Goal: Information Seeking & Learning: Learn about a topic

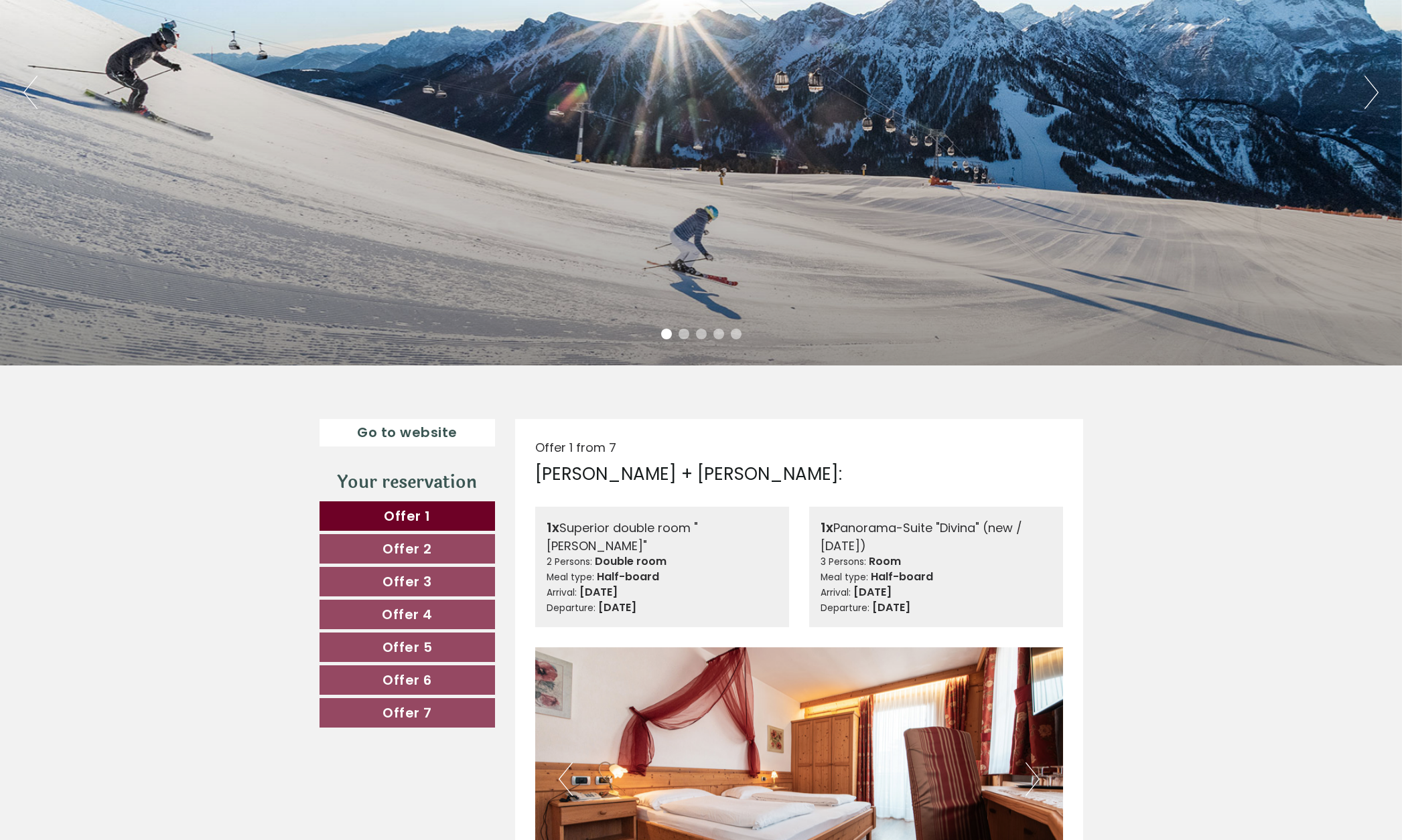
scroll to position [356, 0]
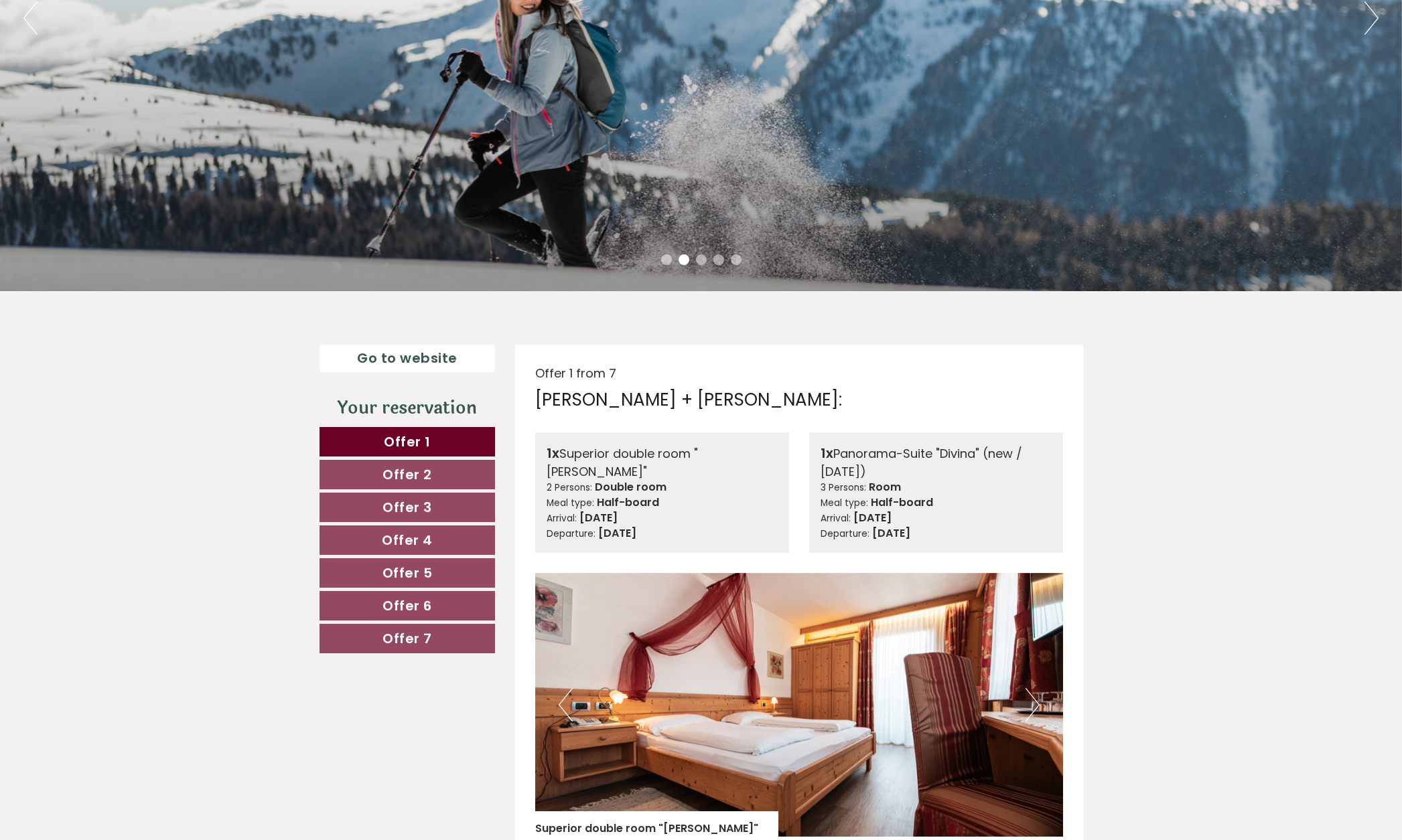
click at [386, 639] on span "Offer 7" at bounding box center [408, 638] width 50 height 19
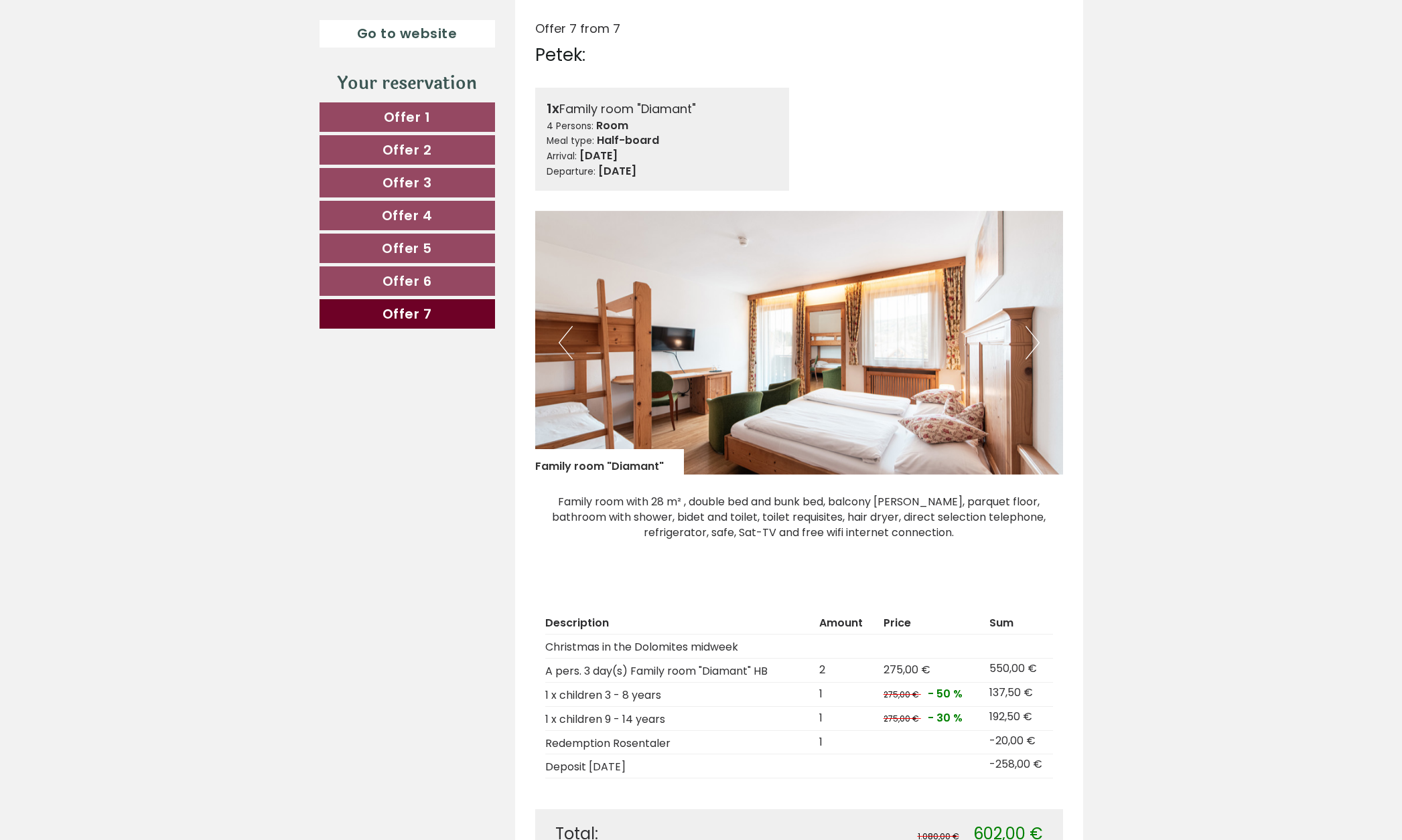
click at [404, 287] on span "Offer 6" at bounding box center [408, 281] width 50 height 19
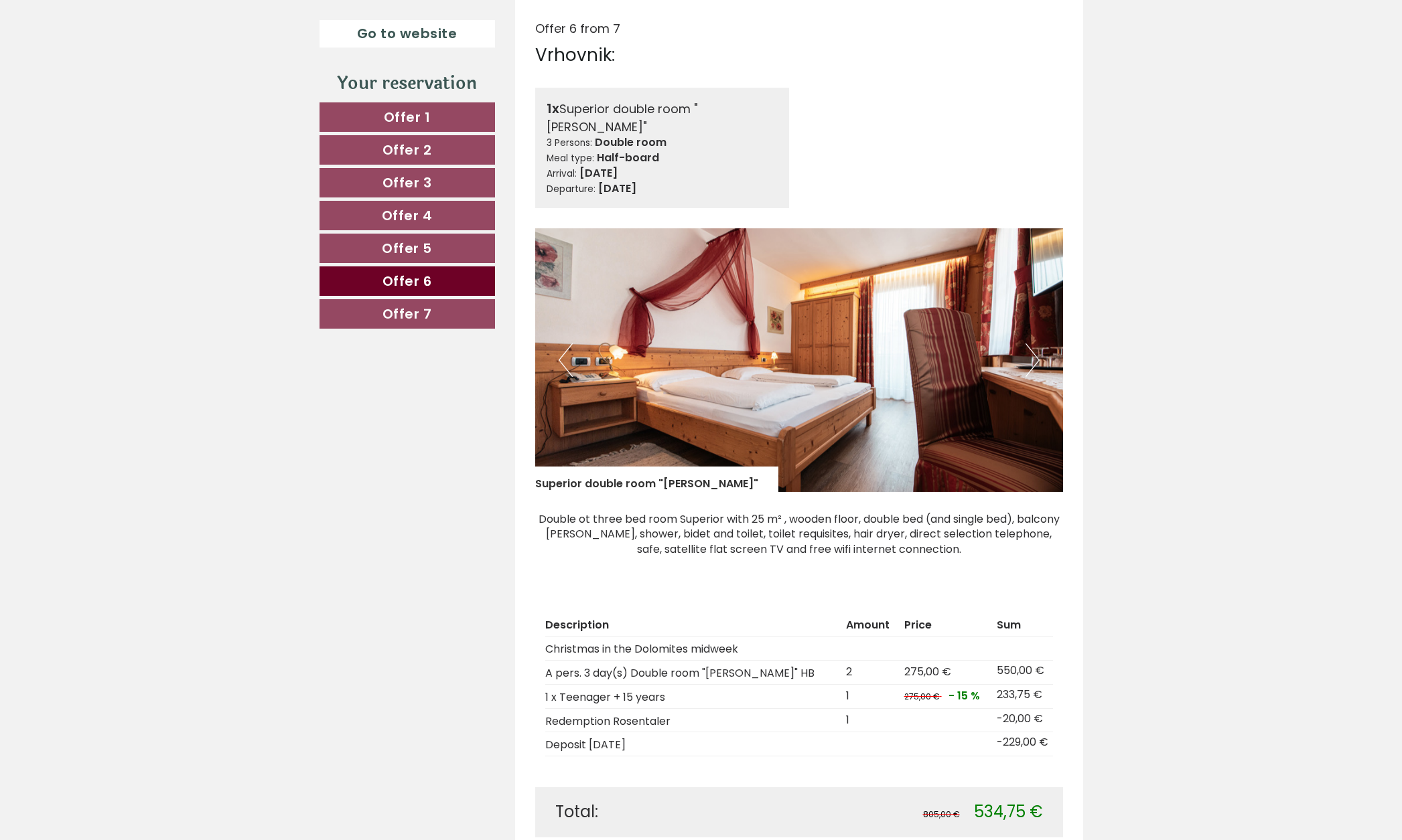
click at [423, 251] on span "Offer 5" at bounding box center [407, 248] width 51 height 19
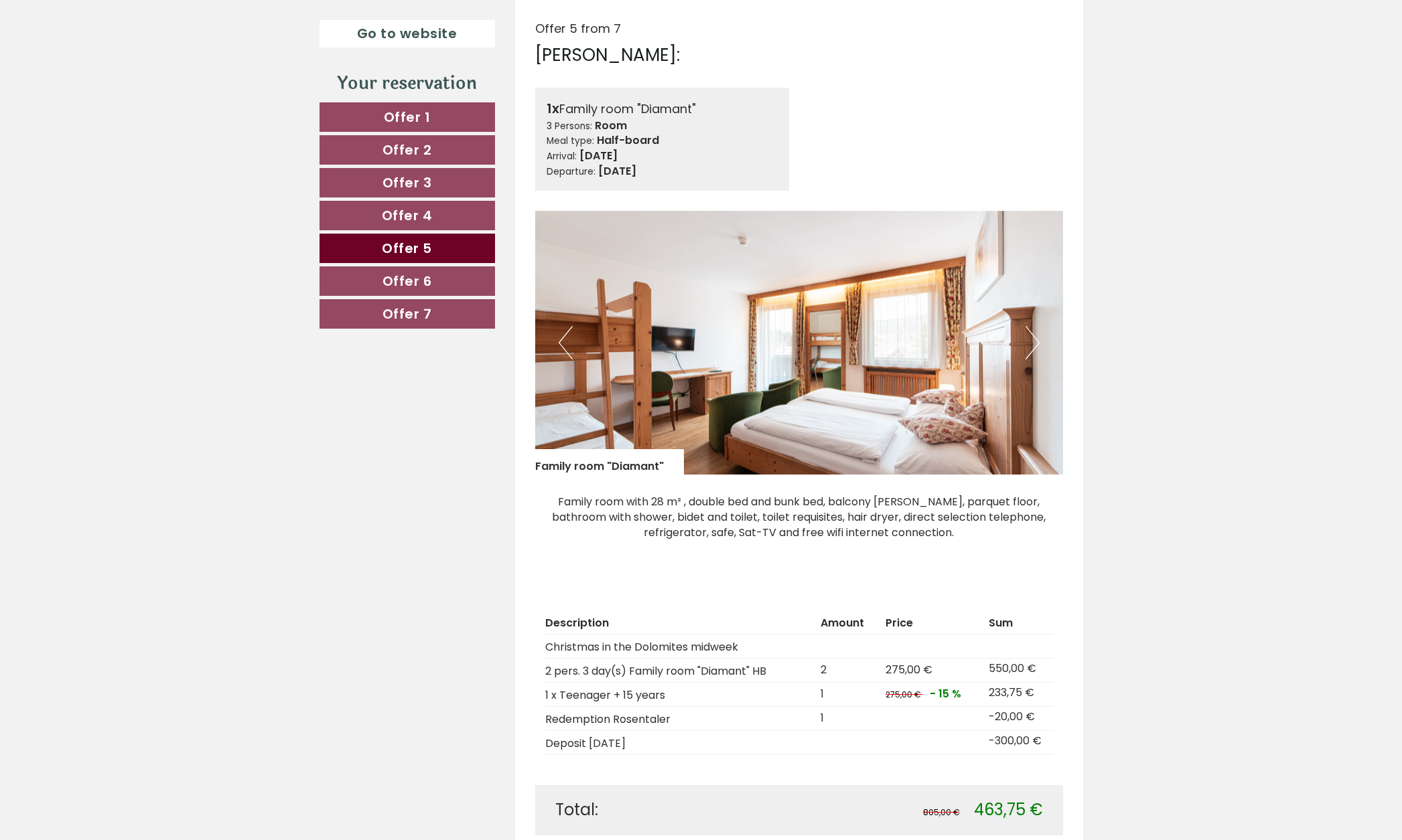
click at [445, 212] on link "Offer 4" at bounding box center [408, 215] width 176 height 29
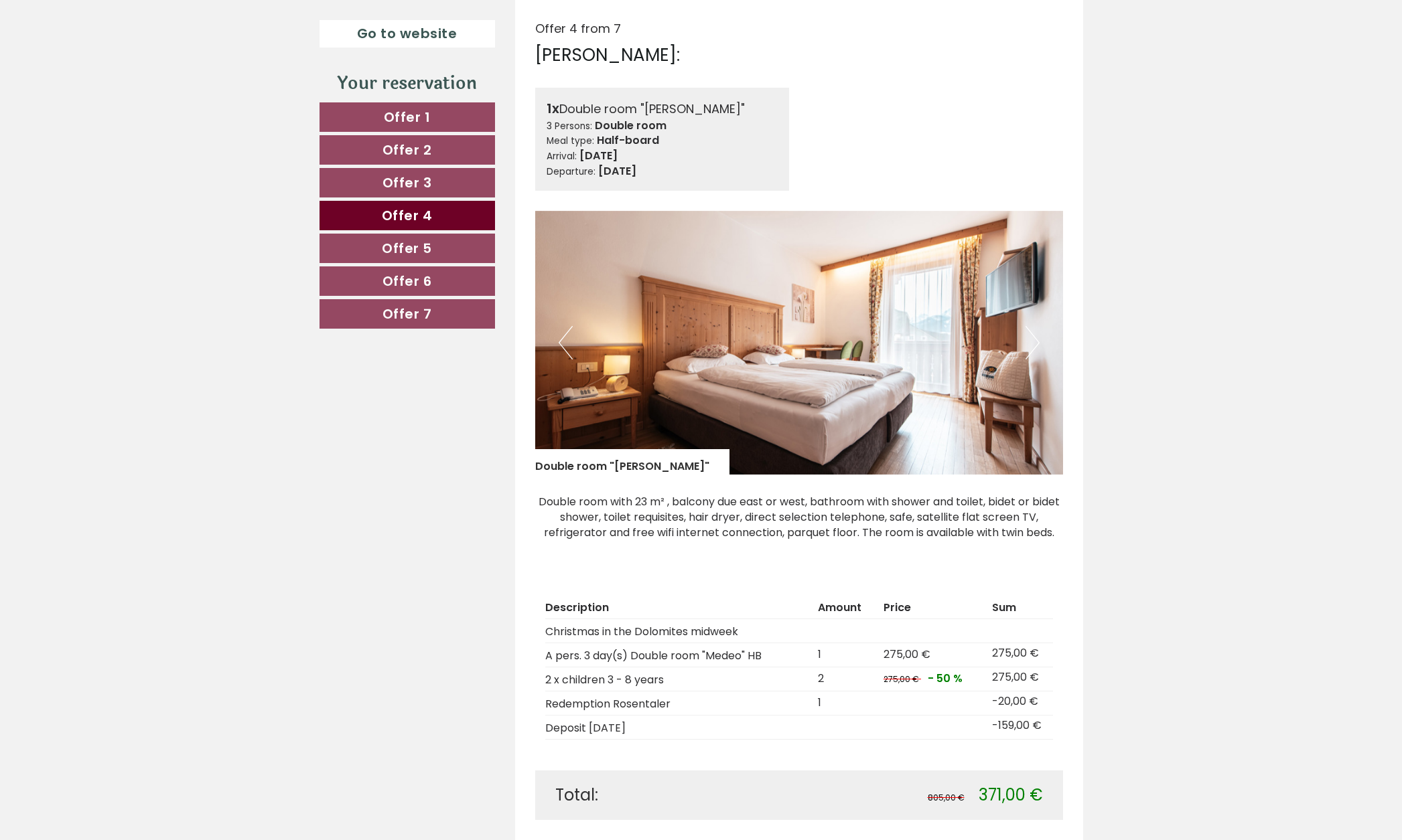
click at [429, 279] on span "Offer 6" at bounding box center [408, 281] width 50 height 19
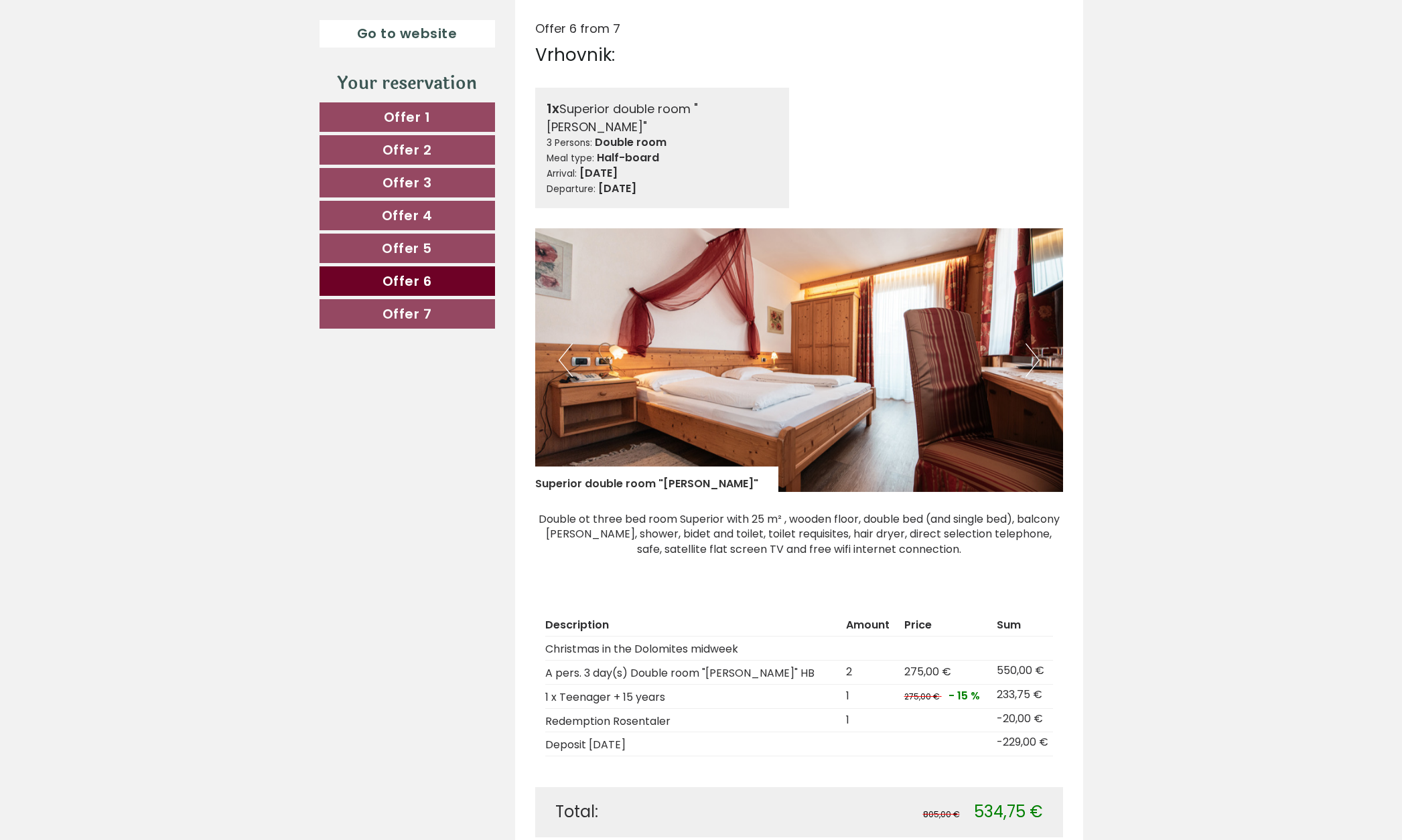
click at [427, 248] on span "Offer 5" at bounding box center [407, 248] width 51 height 19
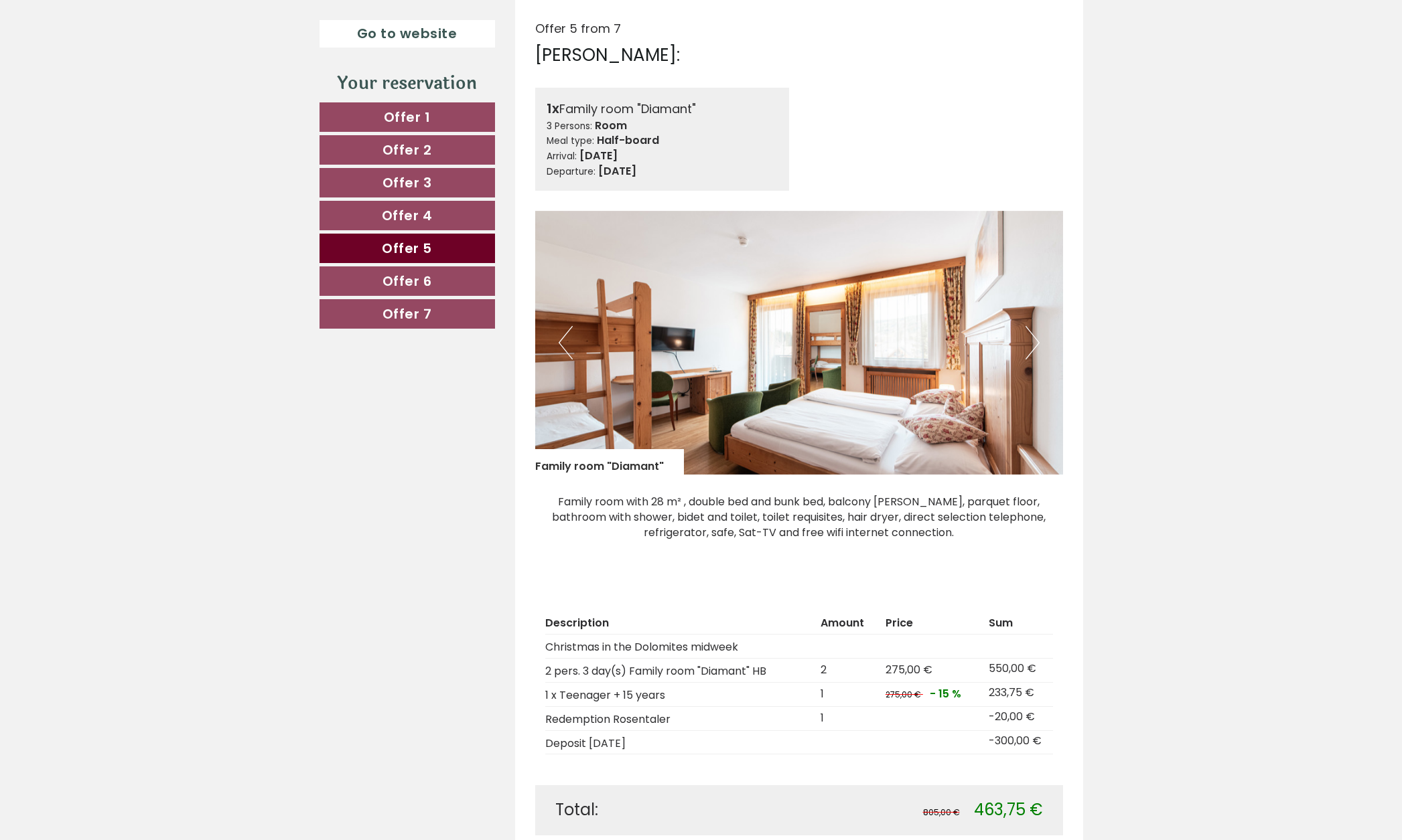
click at [425, 225] on span "Offer 4" at bounding box center [407, 215] width 51 height 19
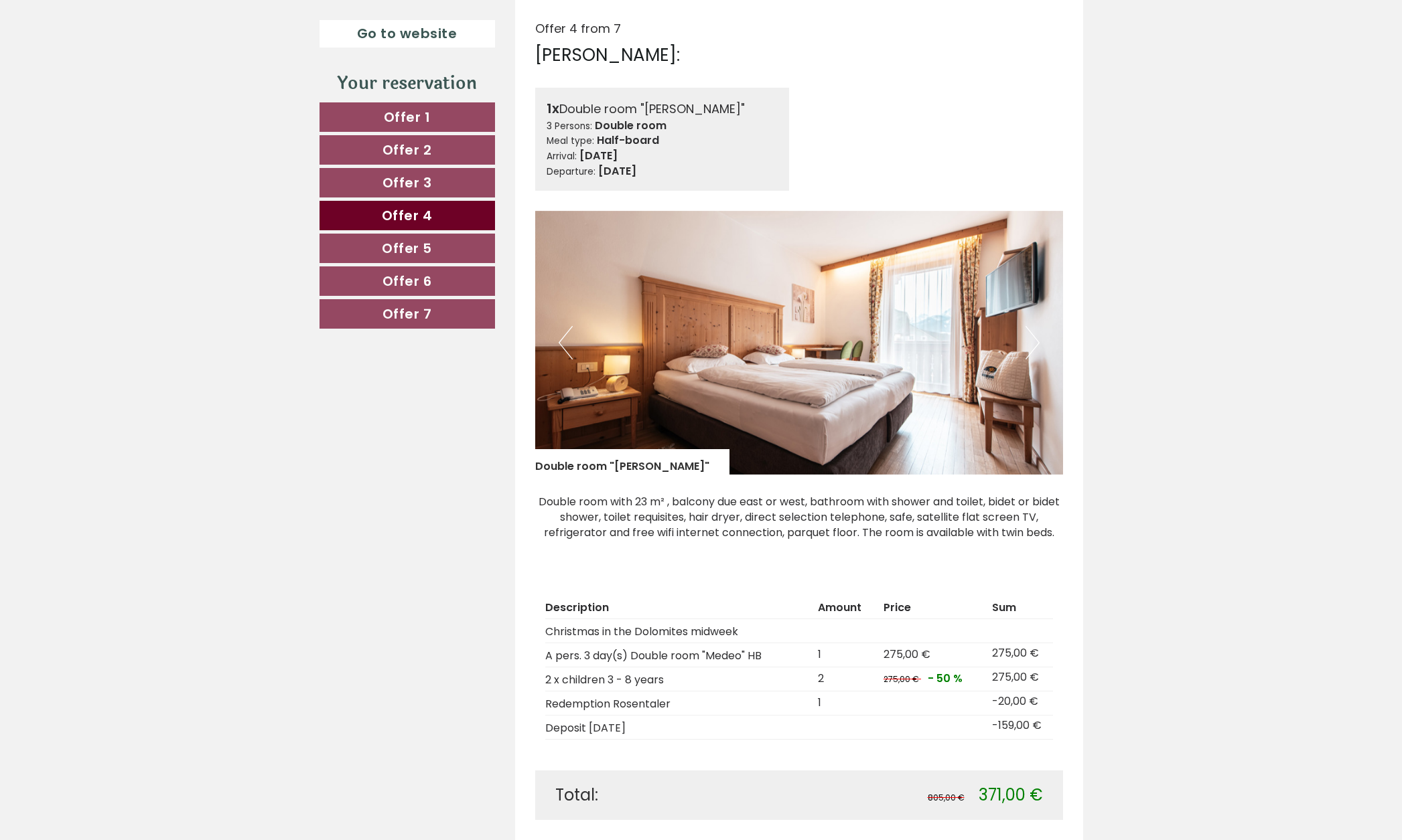
click at [414, 184] on span "Offer 3" at bounding box center [408, 182] width 50 height 19
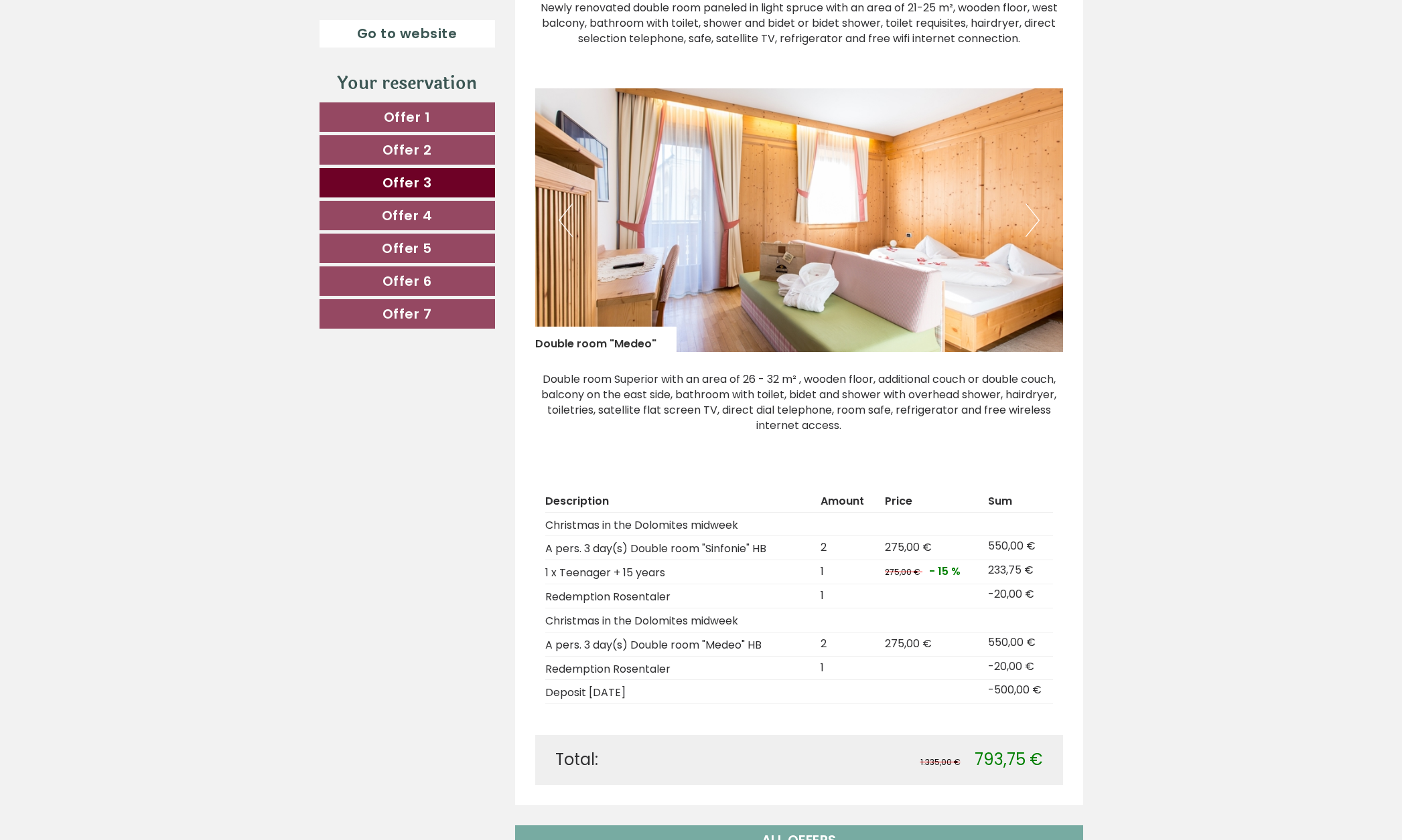
scroll to position [1204, 0]
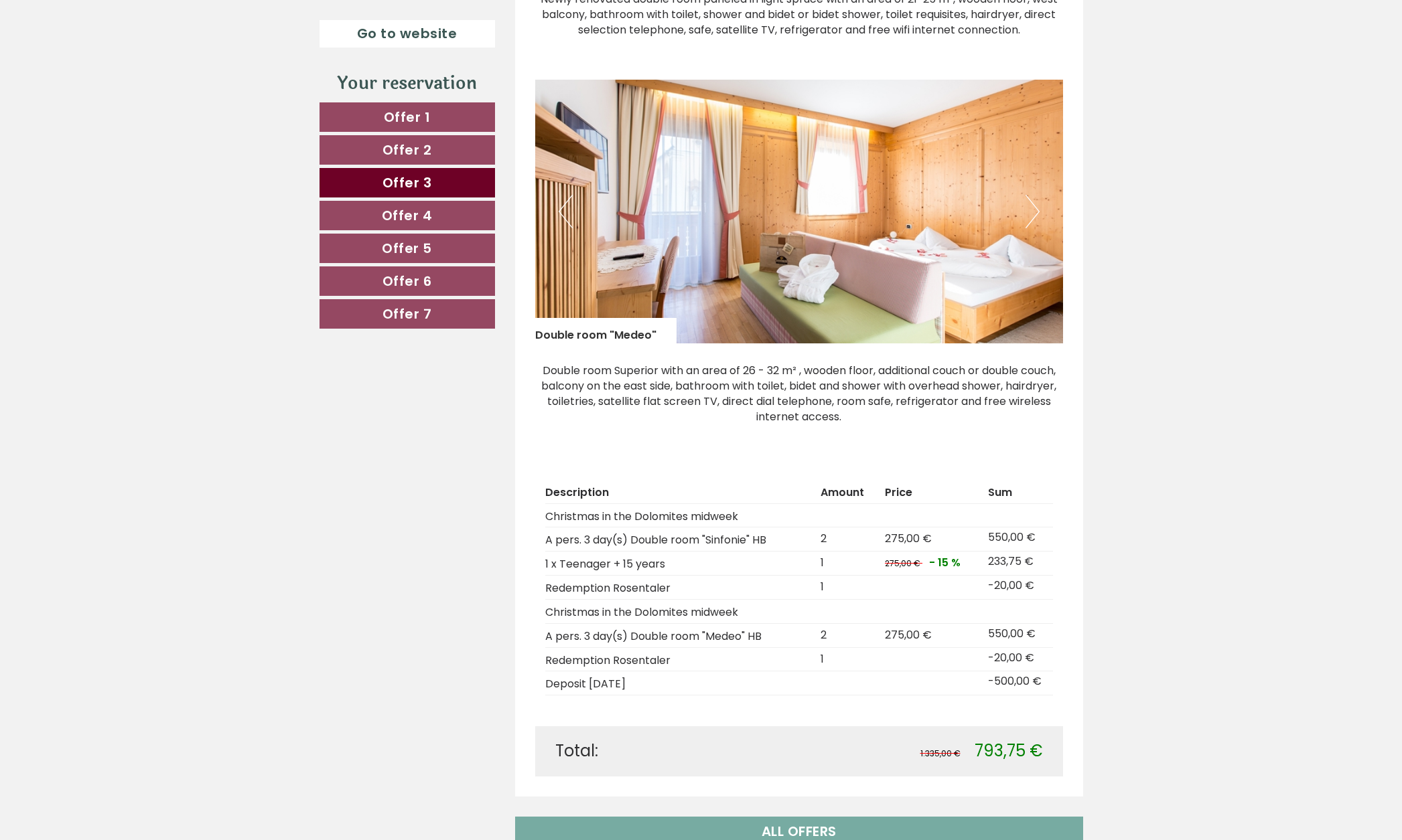
click at [421, 155] on span "Offer 2" at bounding box center [408, 149] width 50 height 19
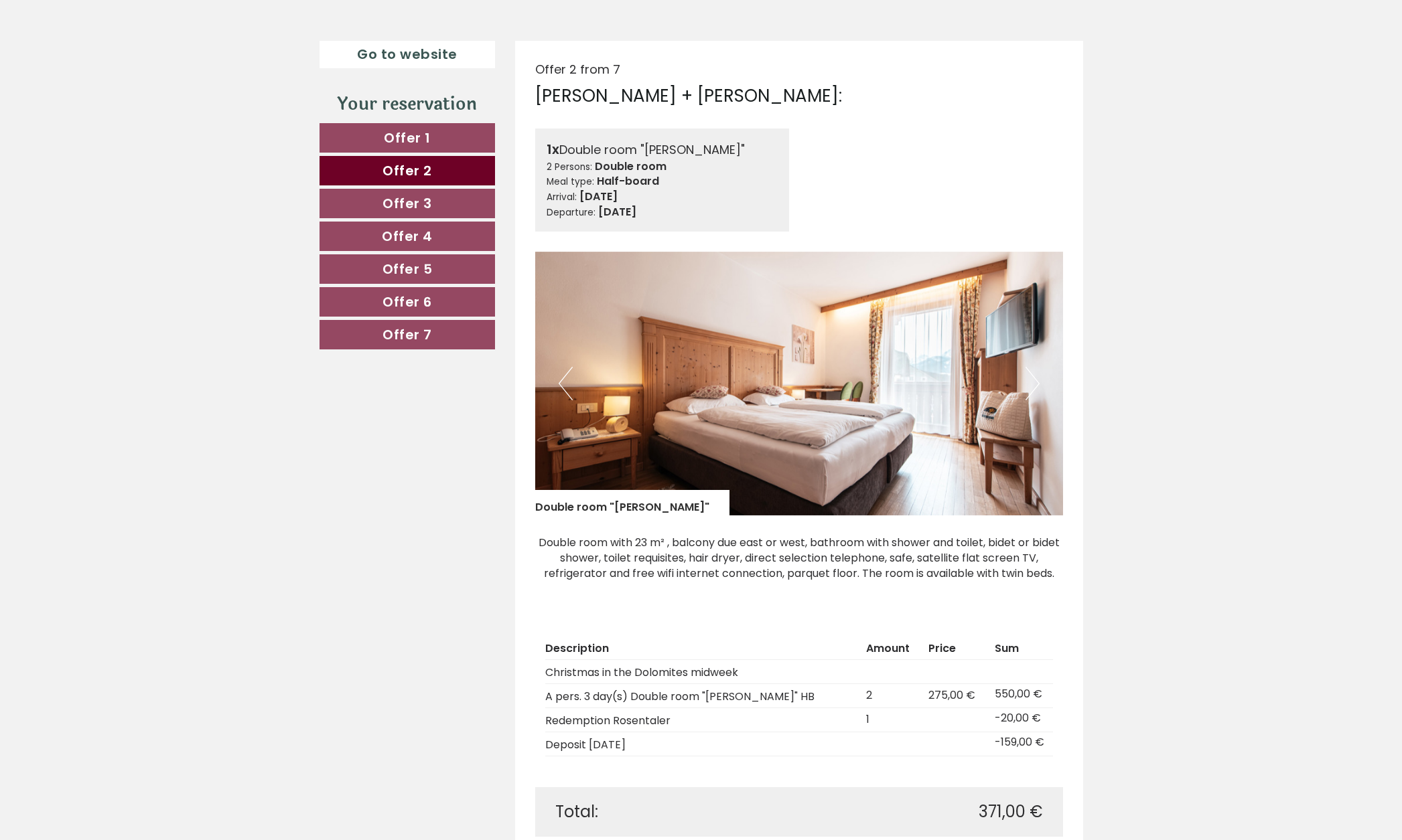
scroll to position [624, 0]
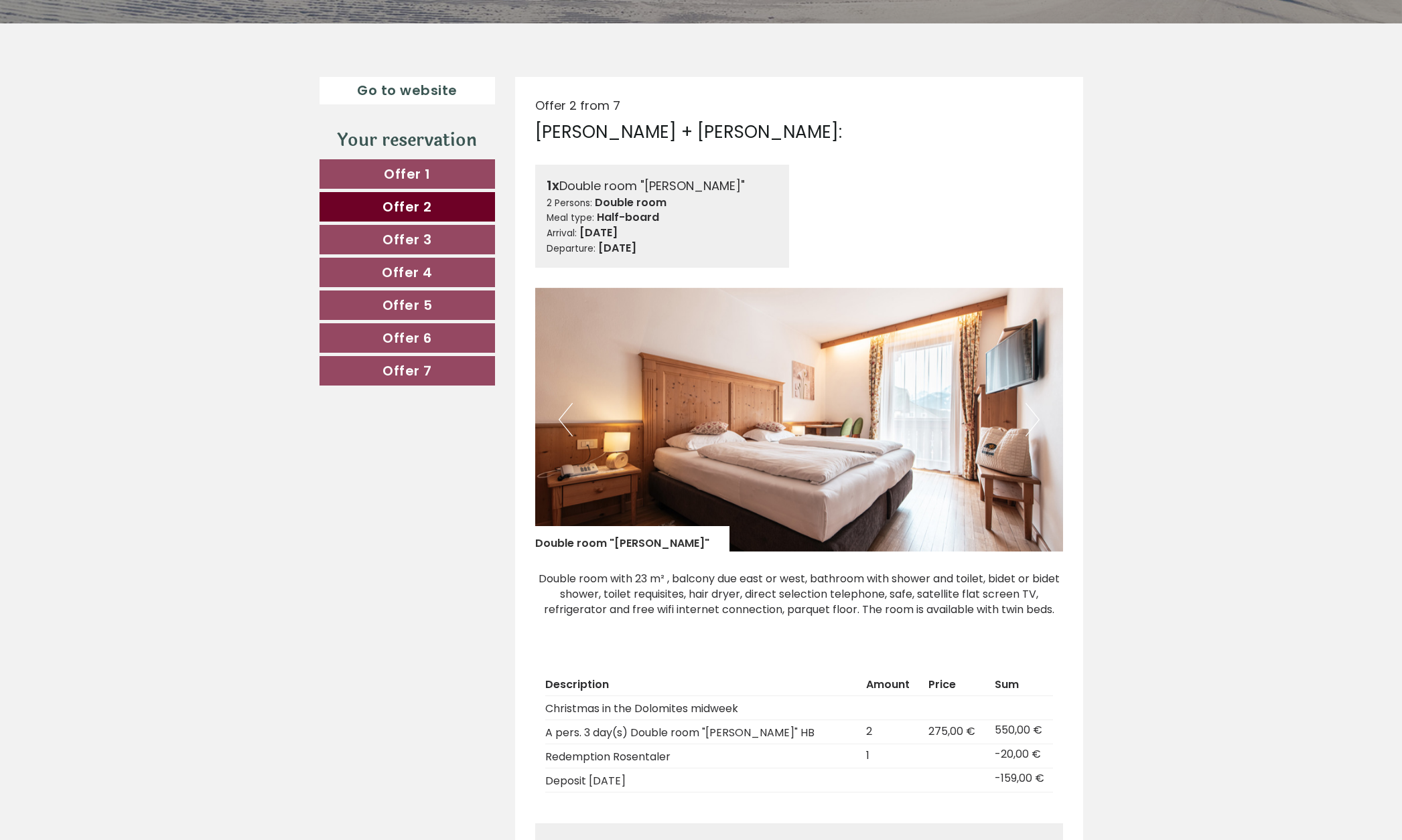
click at [410, 177] on span "Offer 1" at bounding box center [407, 173] width 47 height 19
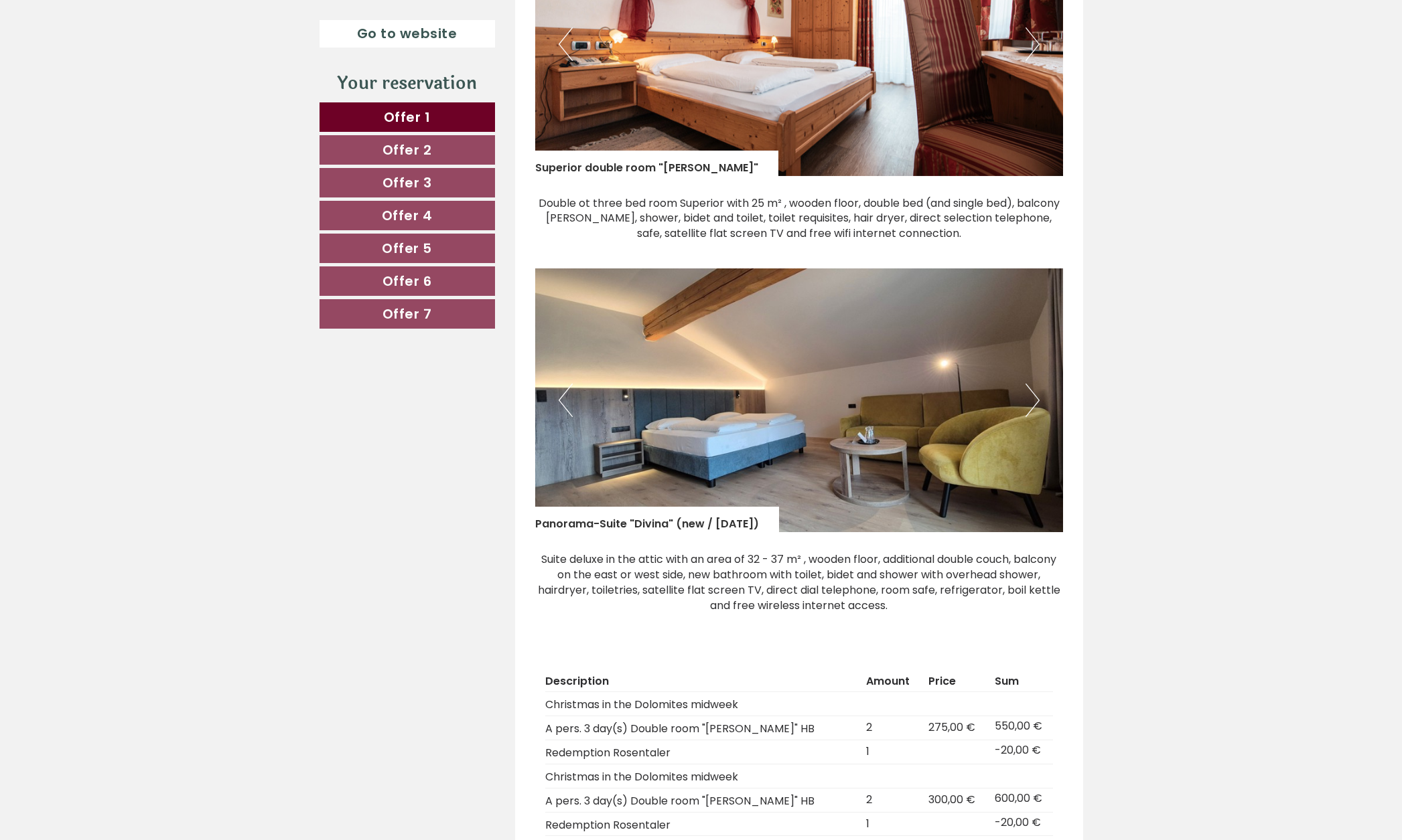
scroll to position [592, 0]
